Goal: Task Accomplishment & Management: Manage account settings

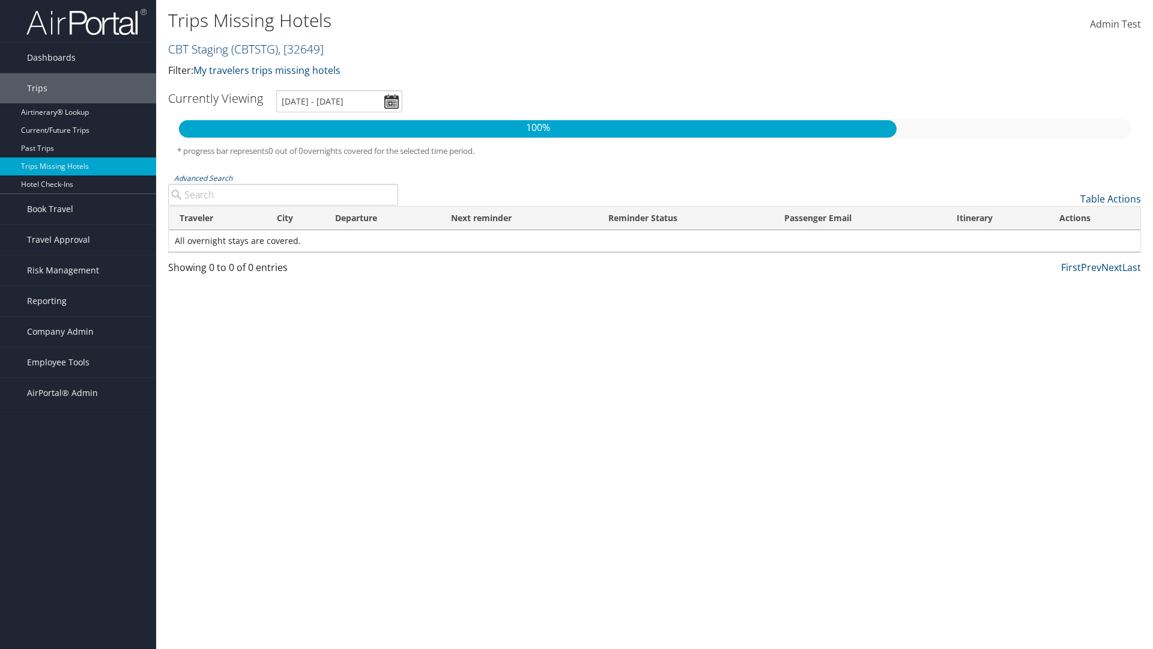
click at [198, 49] on link "CBT Staging ( CBTSTG ) , [ 32649 ]" at bounding box center [246, 49] width 156 height 16
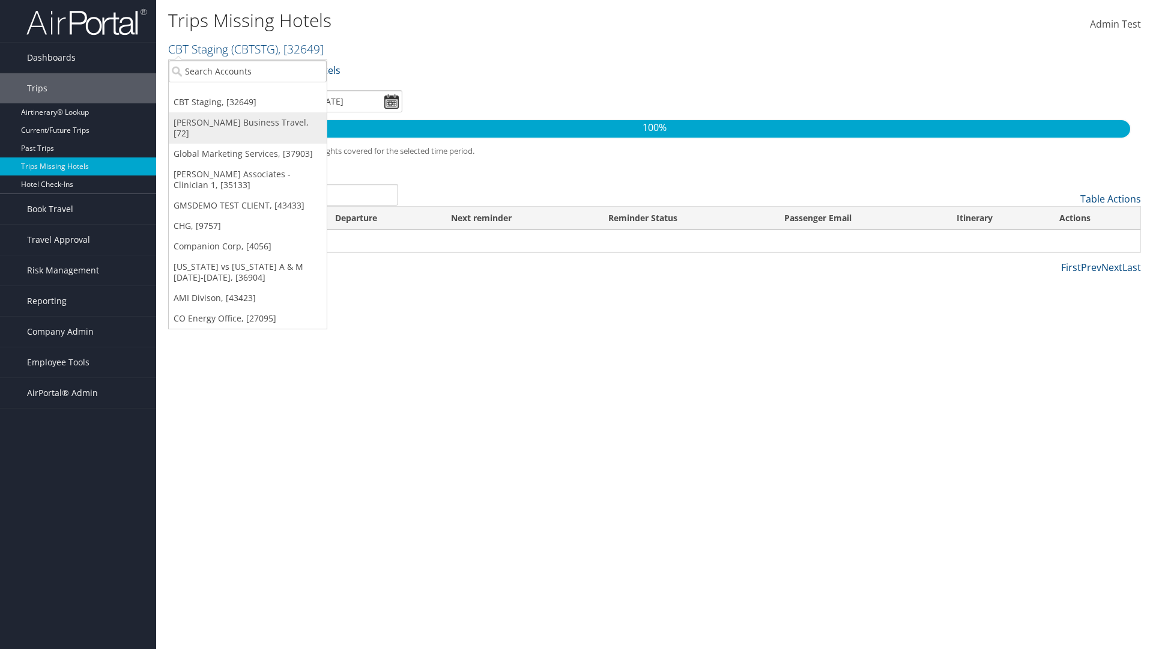
click at [247, 123] on link "[PERSON_NAME] Business Travel, [72]" at bounding box center [248, 127] width 158 height 31
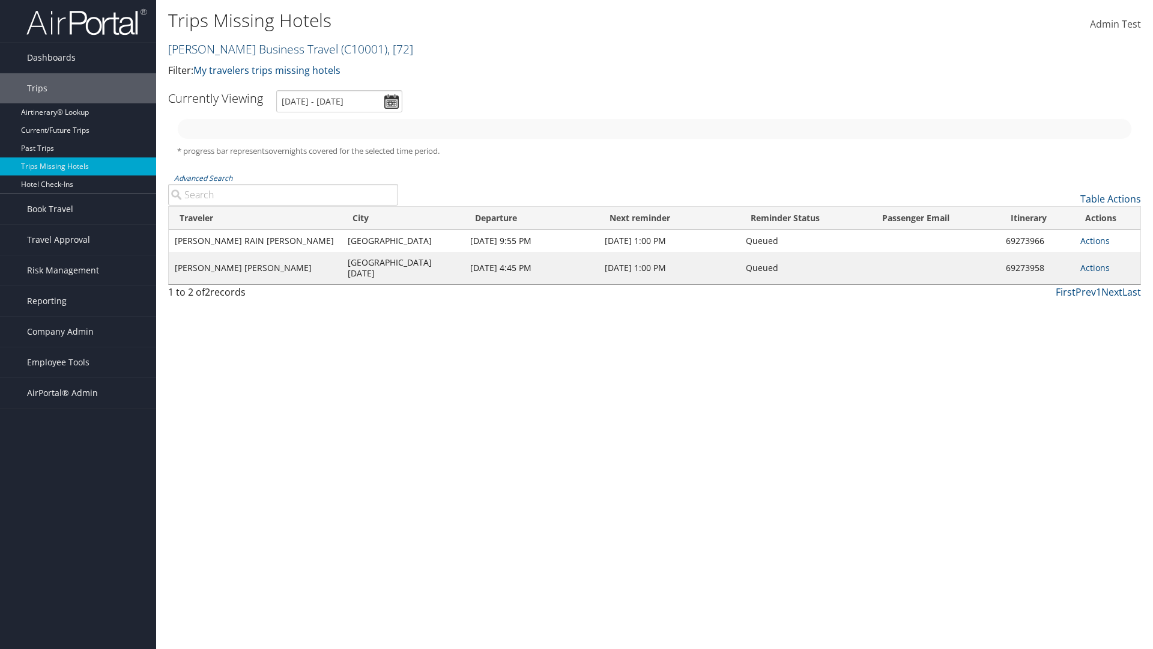
click at [247, 49] on link "[PERSON_NAME] Business Travel ( C10001 ) , [ 72 ]" at bounding box center [290, 49] width 245 height 16
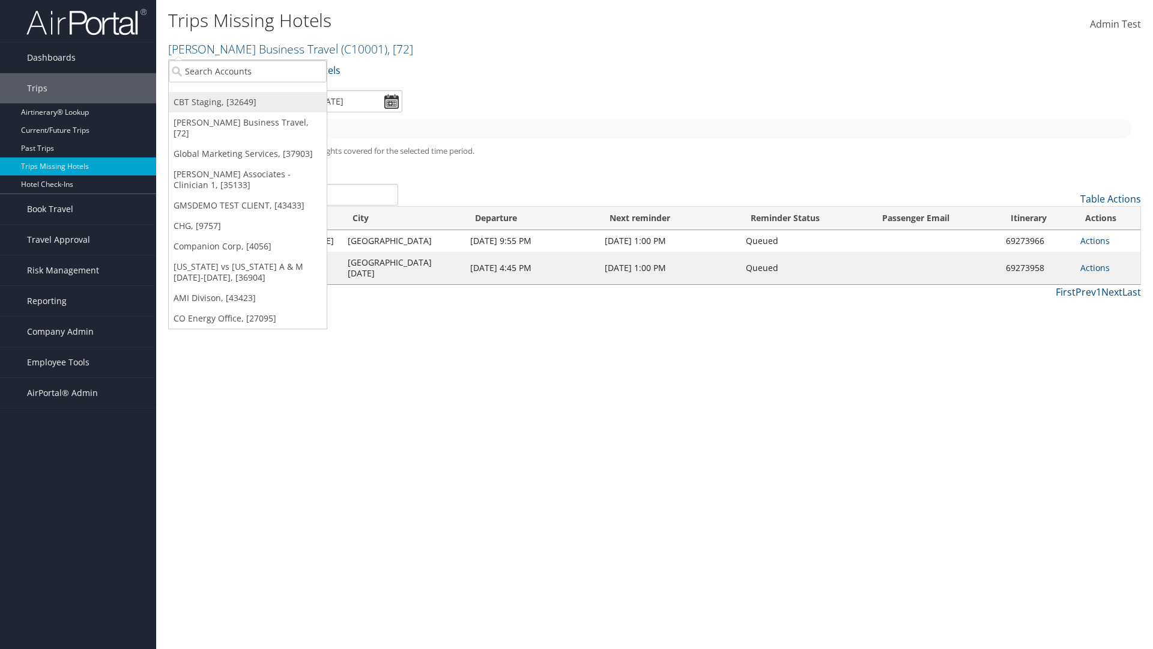
click at [247, 102] on link "CBT Staging, [32649]" at bounding box center [248, 102] width 158 height 20
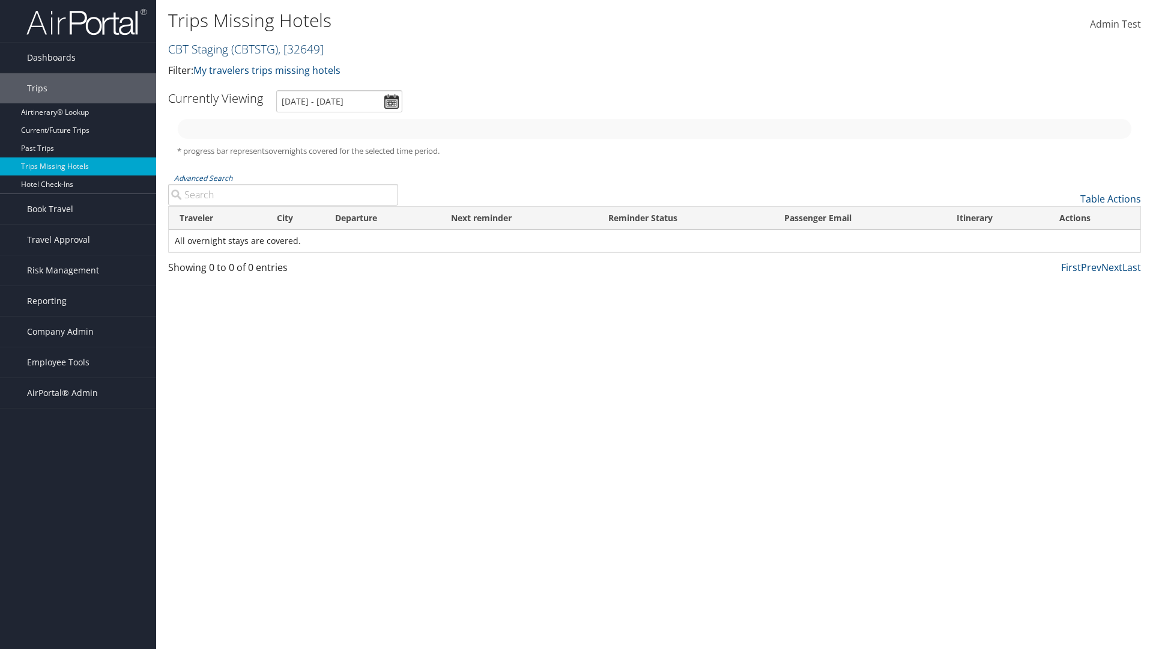
click at [198, 49] on link "CBT Staging ( CBTSTG ) , [ 32649 ]" at bounding box center [246, 49] width 156 height 16
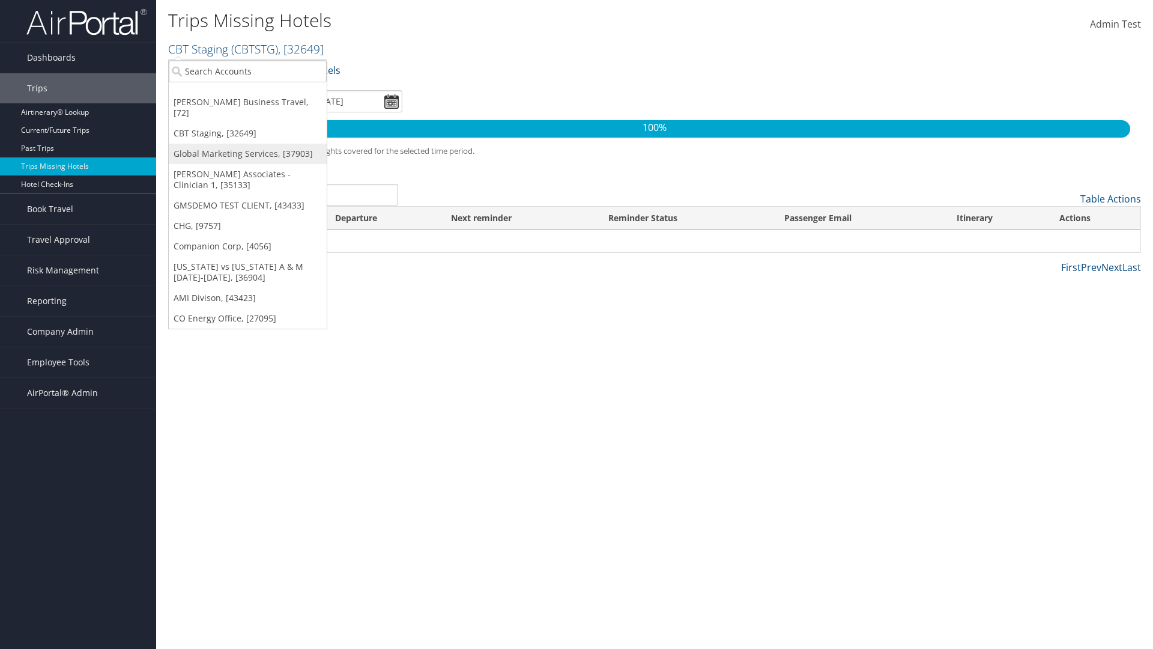
click at [247, 144] on link "Global Marketing Services, [37903]" at bounding box center [248, 154] width 158 height 20
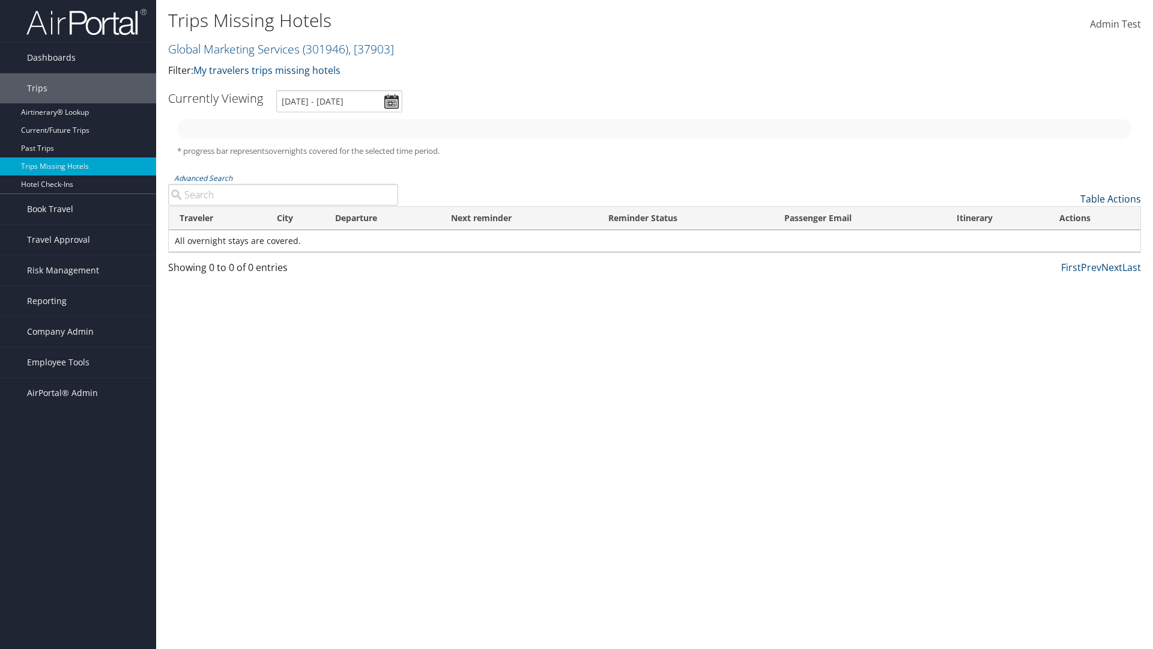
click at [1111, 199] on link "Table Actions" at bounding box center [1111, 198] width 61 height 13
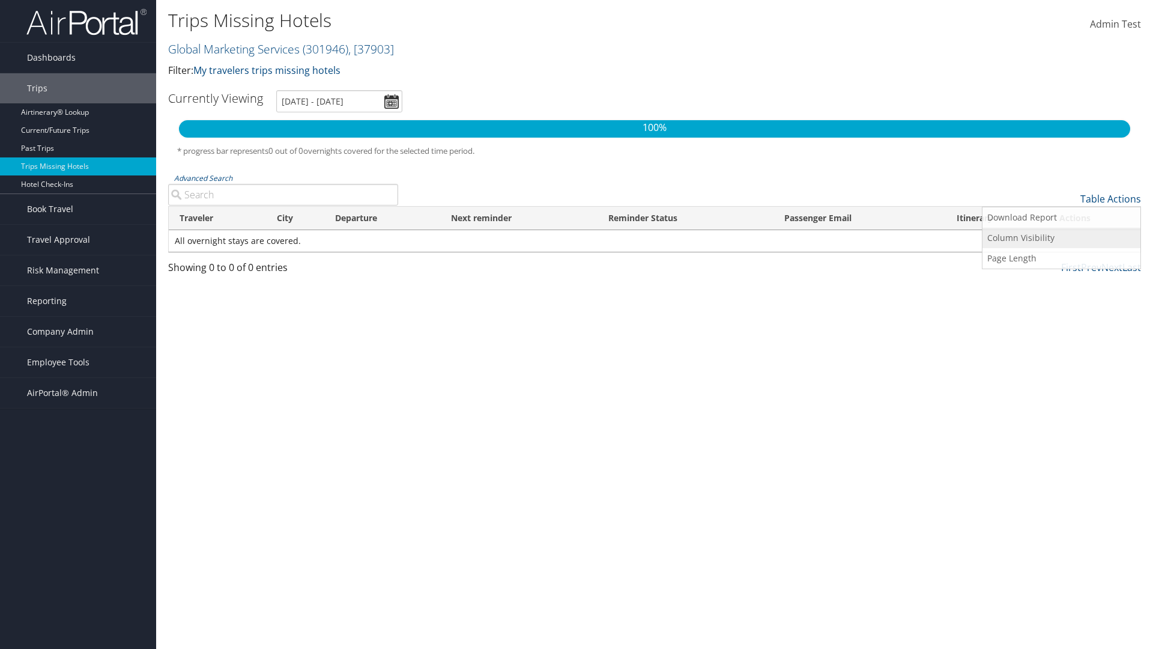
click at [1061, 238] on link "Column Visibility" at bounding box center [1062, 238] width 158 height 20
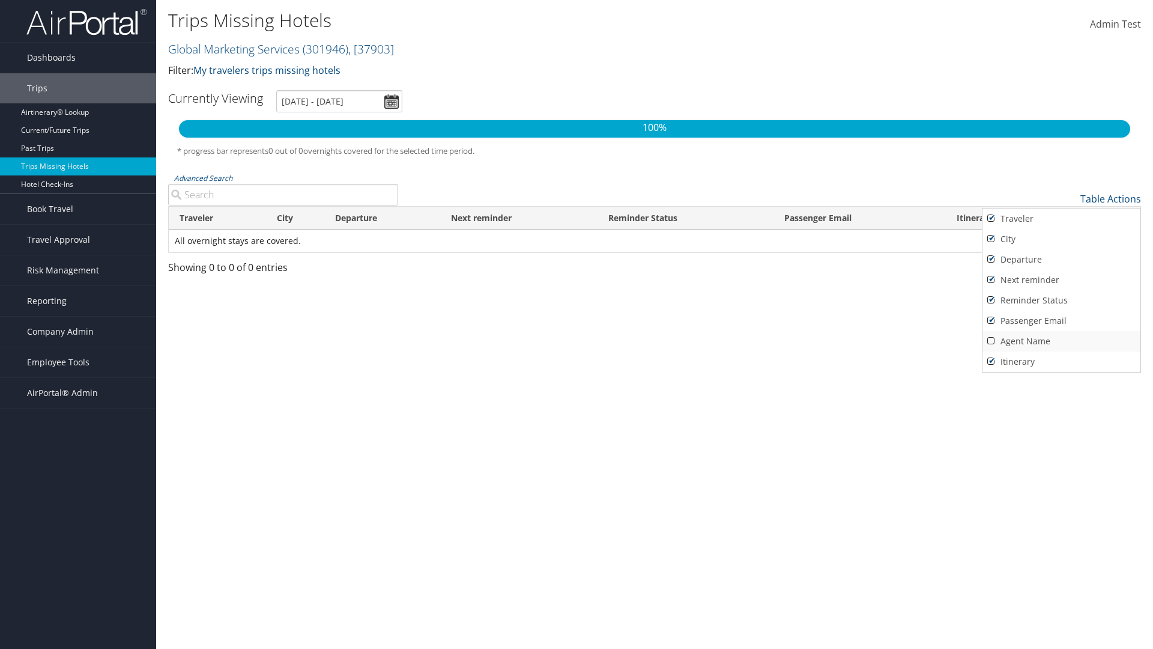
click at [1061, 341] on link "Agent Name" at bounding box center [1062, 341] width 158 height 20
click at [577, 324] on div at bounding box center [576, 324] width 1153 height 649
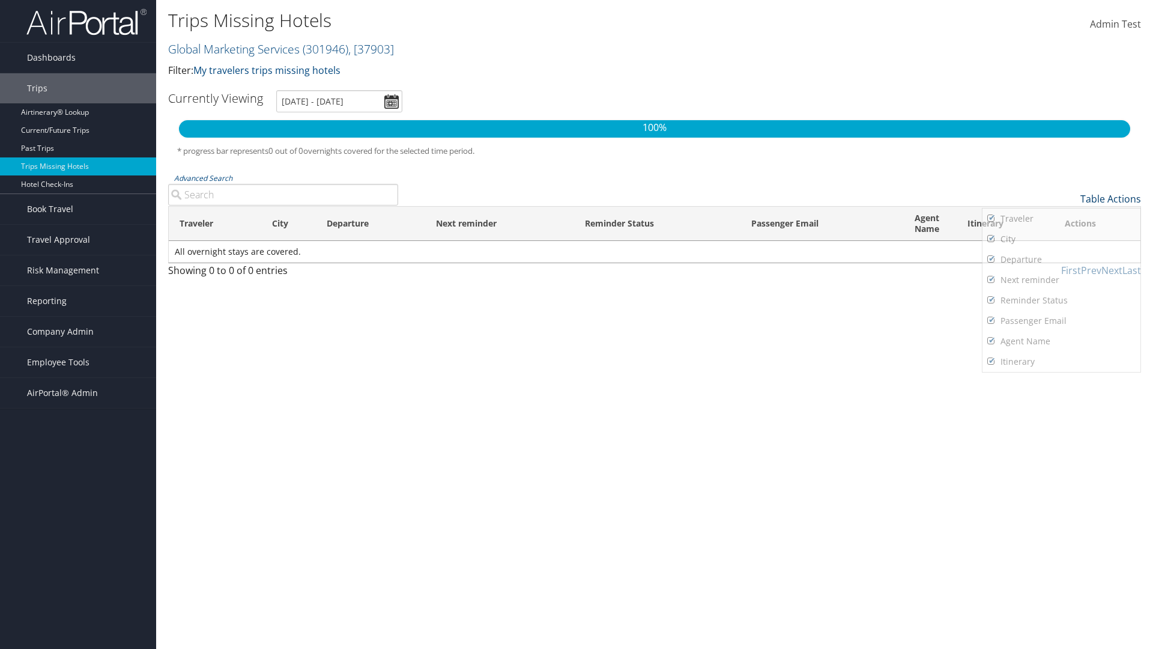
click at [1111, 199] on link "Table Actions" at bounding box center [1111, 198] width 61 height 13
click at [577, 324] on div at bounding box center [576, 324] width 1153 height 649
click at [1061, 258] on link "Page Length" at bounding box center [1062, 258] width 158 height 20
click at [214, 223] on th "Traveler" at bounding box center [215, 224] width 92 height 34
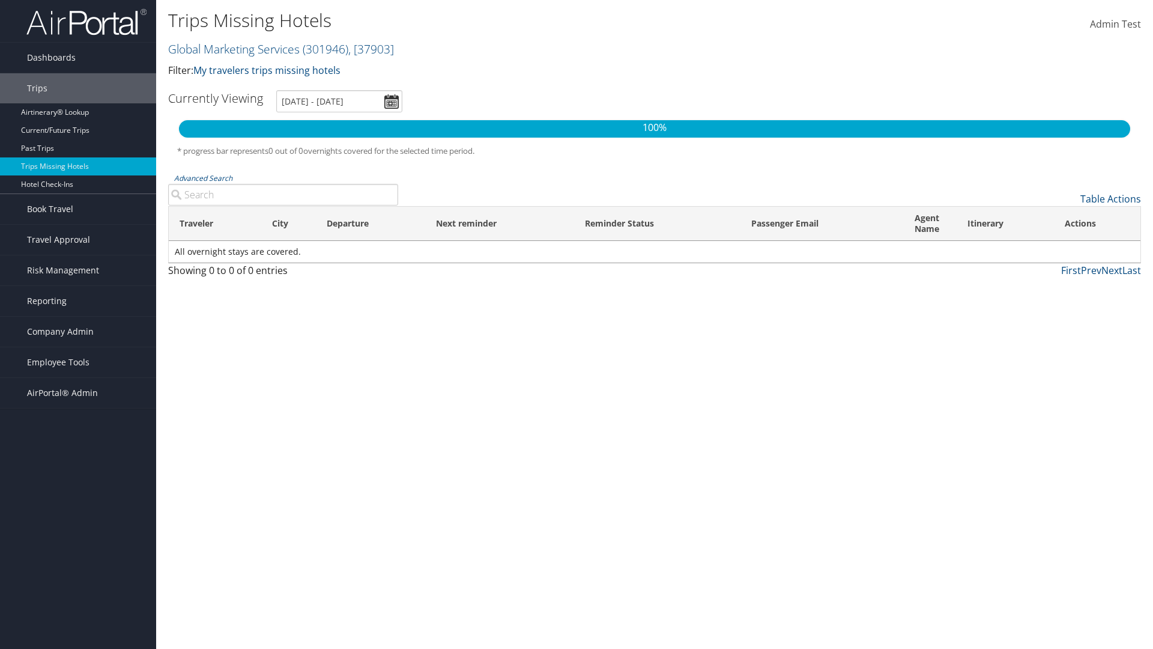
click at [288, 223] on th "City" at bounding box center [288, 224] width 55 height 34
click at [371, 223] on th "Departure" at bounding box center [370, 224] width 109 height 34
click at [822, 223] on th "Passenger Email" at bounding box center [822, 224] width 163 height 34
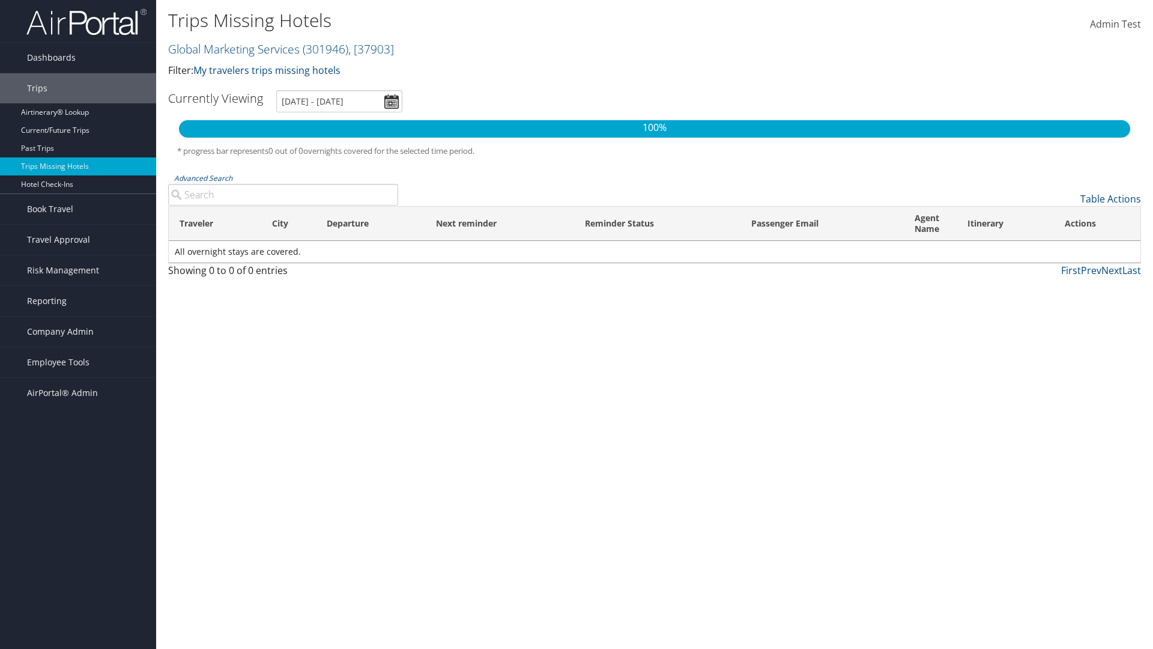
click at [822, 223] on th "Passenger Email" at bounding box center [822, 224] width 163 height 34
